Goal: Find specific page/section: Find specific page/section

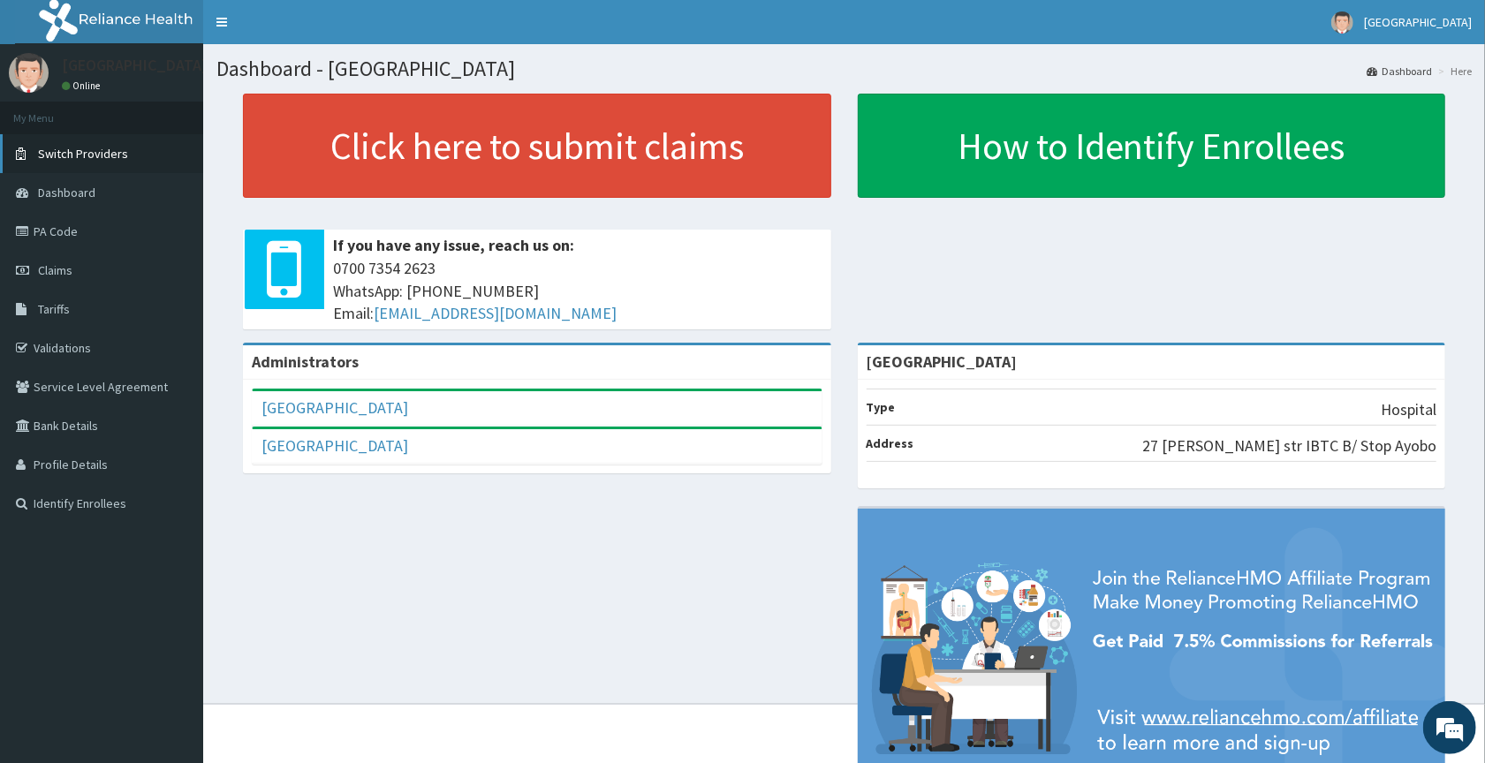
click at [76, 157] on span "Switch Providers" at bounding box center [83, 154] width 90 height 16
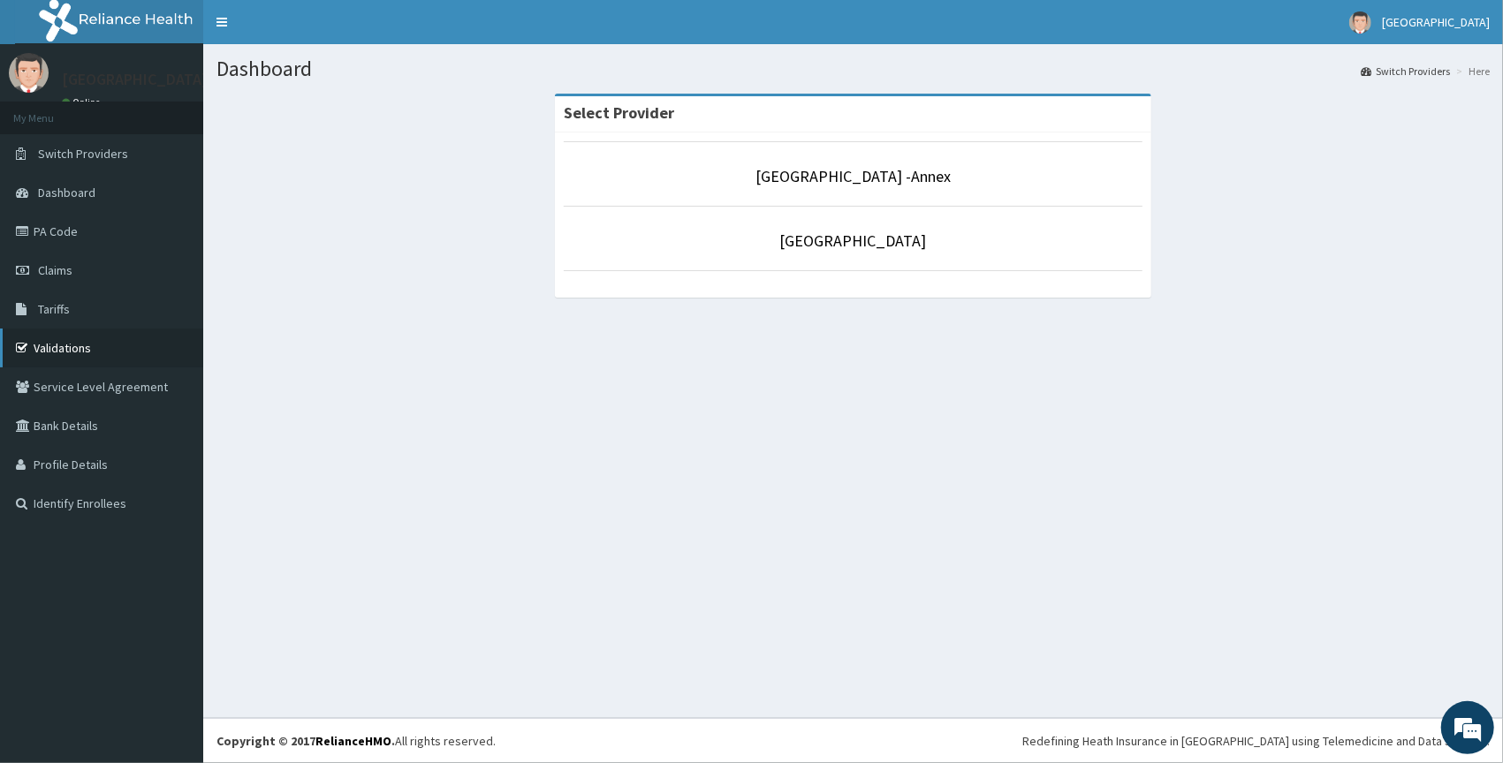
click at [57, 357] on link "Validations" at bounding box center [101, 348] width 203 height 39
click at [57, 341] on link "Validations" at bounding box center [101, 348] width 203 height 39
